Goal: Task Accomplishment & Management: Use online tool/utility

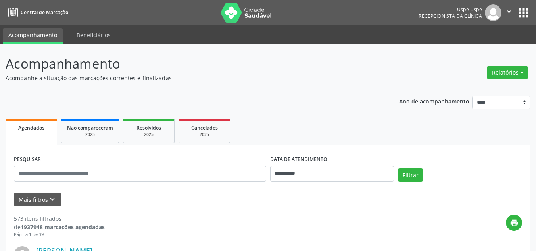
click at [502, 76] on button "Relatórios" at bounding box center [507, 72] width 40 height 13
click at [477, 91] on link "Agendamentos" at bounding box center [484, 89] width 85 height 11
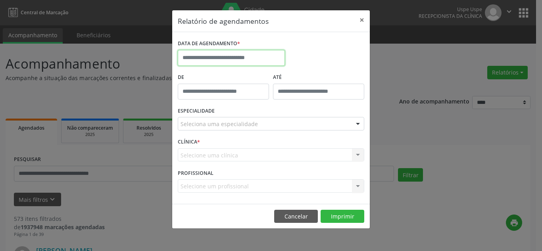
click at [222, 63] on input "text" at bounding box center [231, 58] width 107 height 16
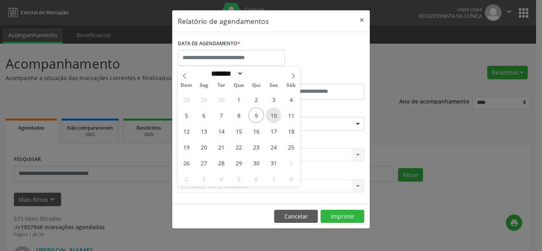
click at [271, 116] on span "10" at bounding box center [273, 115] width 15 height 15
type input "**********"
click at [271, 116] on span "10" at bounding box center [273, 115] width 15 height 15
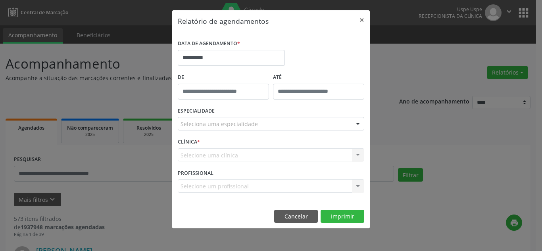
click at [271, 126] on div "Seleciona uma especialidade" at bounding box center [271, 123] width 186 height 13
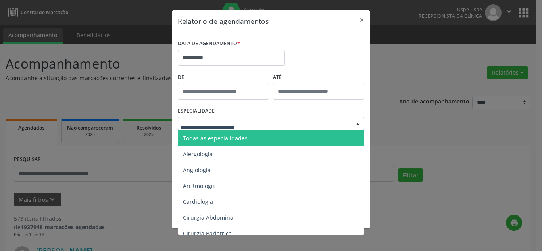
click at [257, 139] on span "Todas as especialidades" at bounding box center [271, 139] width 187 height 16
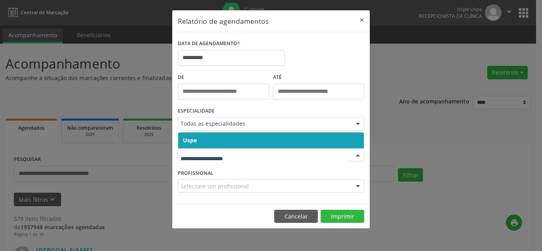
click at [257, 146] on span "Uspe" at bounding box center [271, 140] width 186 height 16
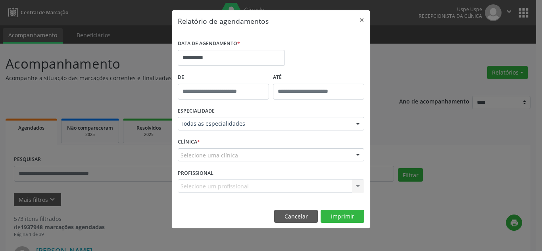
drag, startPoint x: 255, startPoint y: 155, endPoint x: 256, endPoint y: 142, distance: 13.5
click at [255, 154] on div "Selecione uma clínica" at bounding box center [271, 154] width 186 height 13
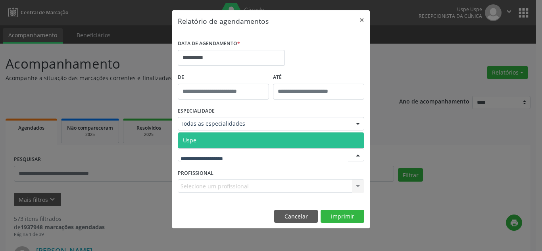
click at [256, 139] on span "Uspe" at bounding box center [271, 140] width 186 height 16
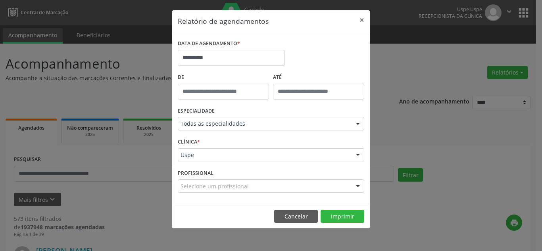
click at [355, 186] on div at bounding box center [358, 186] width 12 height 13
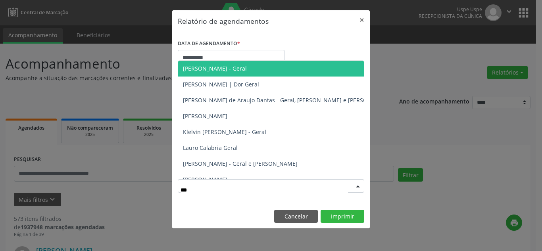
type input "****"
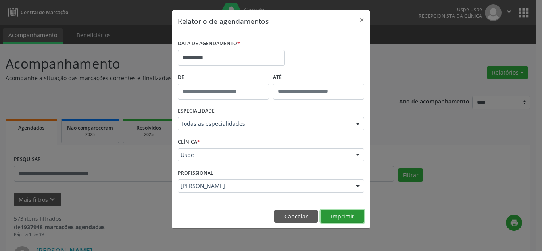
click at [346, 219] on button "Imprimir" at bounding box center [343, 216] width 44 height 13
drag, startPoint x: 363, startPoint y: 18, endPoint x: 219, endPoint y: 106, distance: 168.1
click at [362, 18] on button "×" at bounding box center [362, 19] width 16 height 19
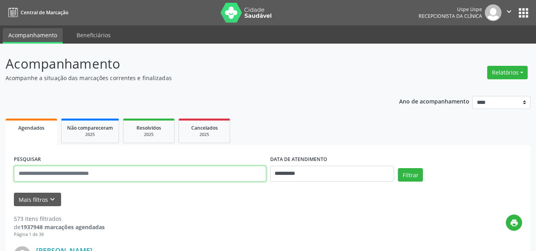
paste input "**********"
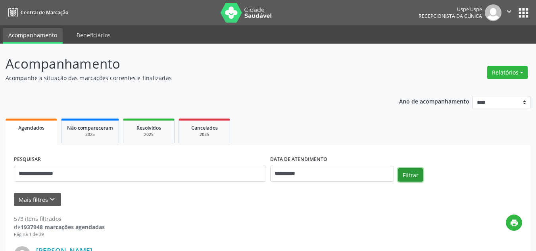
click at [411, 175] on button "Filtrar" at bounding box center [410, 174] width 25 height 13
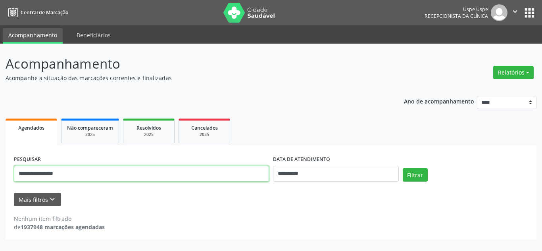
click at [33, 174] on input "**********" at bounding box center [141, 174] width 255 height 16
type input "**********"
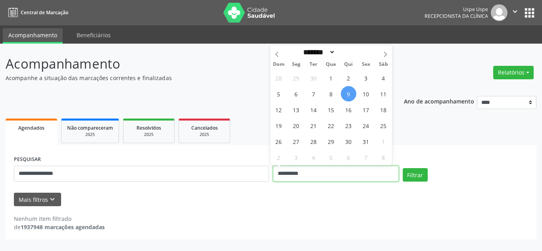
click at [301, 171] on input "**********" at bounding box center [336, 174] width 126 height 16
click at [329, 79] on span "1" at bounding box center [330, 77] width 15 height 15
type input "**********"
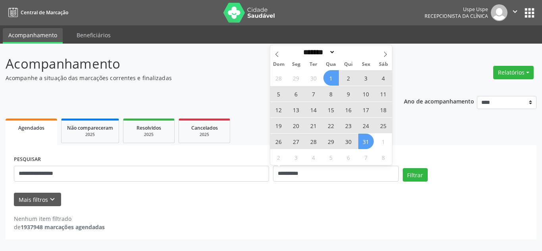
click at [369, 137] on span "31" at bounding box center [365, 141] width 15 height 15
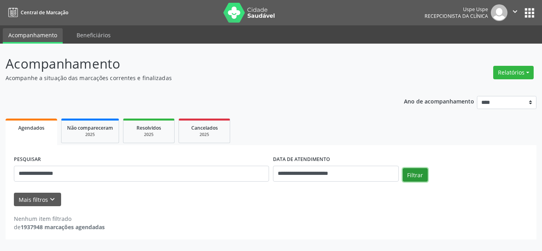
click at [419, 175] on button "Filtrar" at bounding box center [415, 174] width 25 height 13
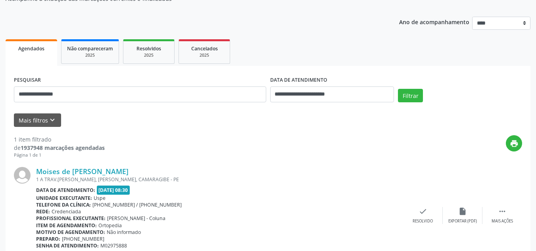
scroll to position [115, 0]
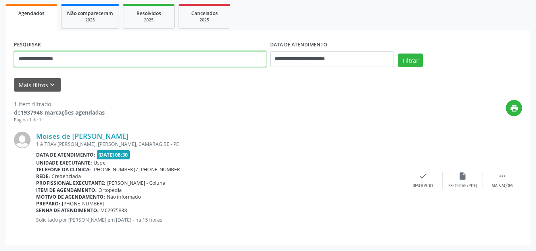
drag, startPoint x: 67, startPoint y: 61, endPoint x: 23, endPoint y: 67, distance: 43.9
click at [23, 67] on input "**********" at bounding box center [140, 59] width 252 height 16
type input "*"
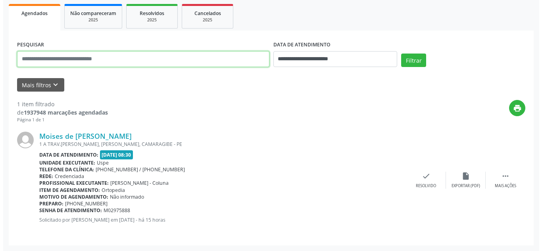
scroll to position [35, 0]
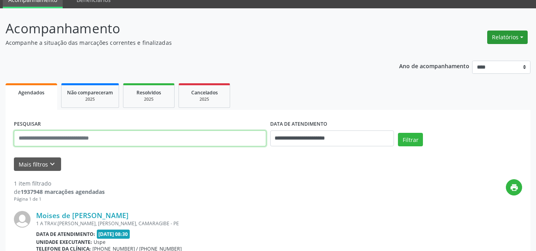
click at [507, 36] on button "Relatórios" at bounding box center [507, 37] width 40 height 13
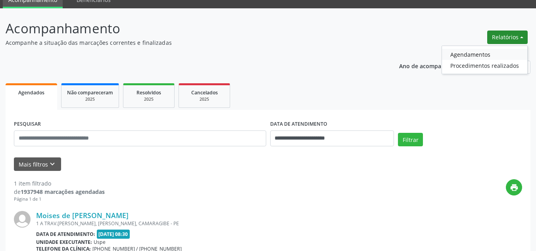
click at [471, 55] on link "Agendamentos" at bounding box center [484, 54] width 85 height 11
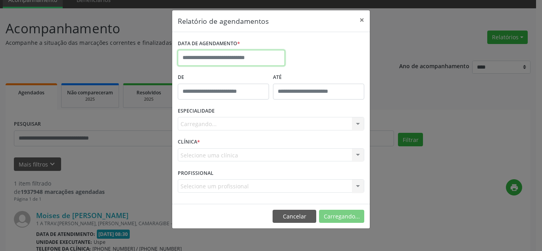
click at [223, 57] on input "text" at bounding box center [231, 58] width 107 height 16
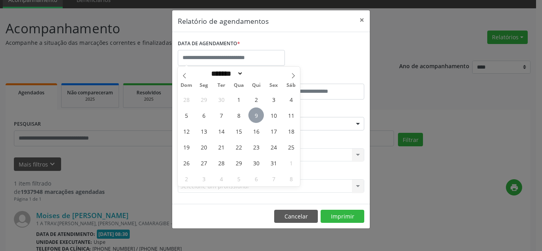
click at [257, 115] on span "9" at bounding box center [255, 115] width 15 height 15
type input "**********"
click at [257, 115] on span "9" at bounding box center [255, 115] width 15 height 15
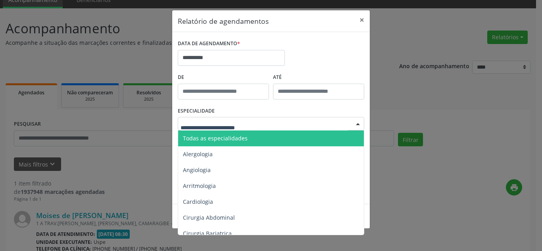
click at [234, 140] on span "Todas as especialidades" at bounding box center [215, 138] width 65 height 8
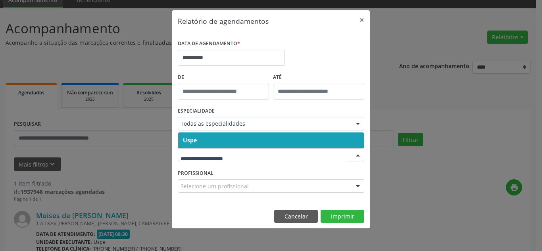
click at [281, 141] on span "Uspe" at bounding box center [271, 140] width 186 height 16
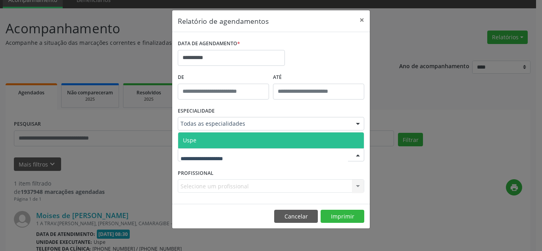
click at [292, 154] on div at bounding box center [271, 154] width 186 height 13
click at [288, 140] on span "Uspe" at bounding box center [271, 140] width 186 height 16
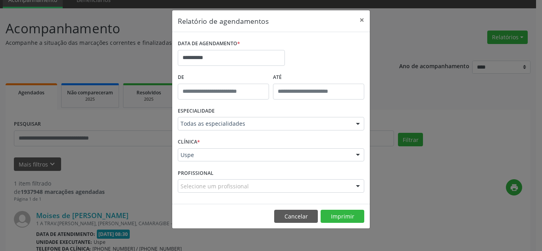
drag, startPoint x: 357, startPoint y: 186, endPoint x: 326, endPoint y: 171, distance: 34.1
click at [355, 185] on div at bounding box center [358, 186] width 12 height 13
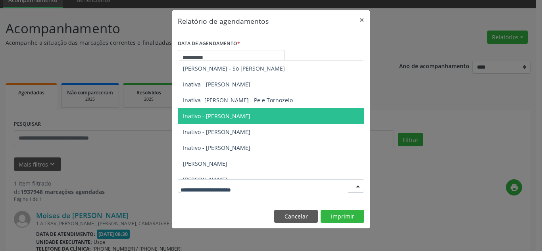
scroll to position [1031, 0]
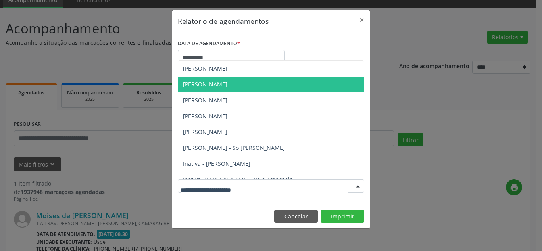
click at [217, 81] on span "[PERSON_NAME]" at bounding box center [205, 85] width 44 height 8
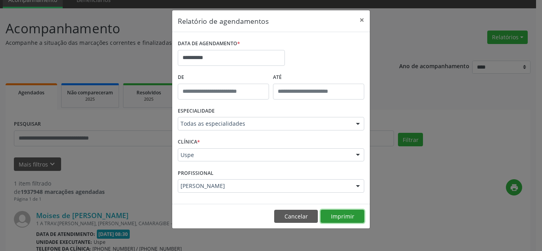
click at [345, 212] on button "Imprimir" at bounding box center [343, 216] width 44 height 13
